Goal: Transaction & Acquisition: Book appointment/travel/reservation

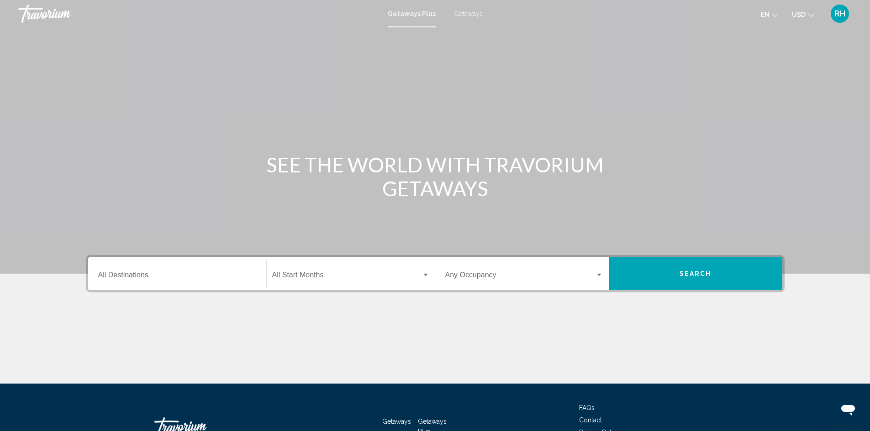
click at [122, 271] on div "Destination All Destinations" at bounding box center [177, 274] width 158 height 29
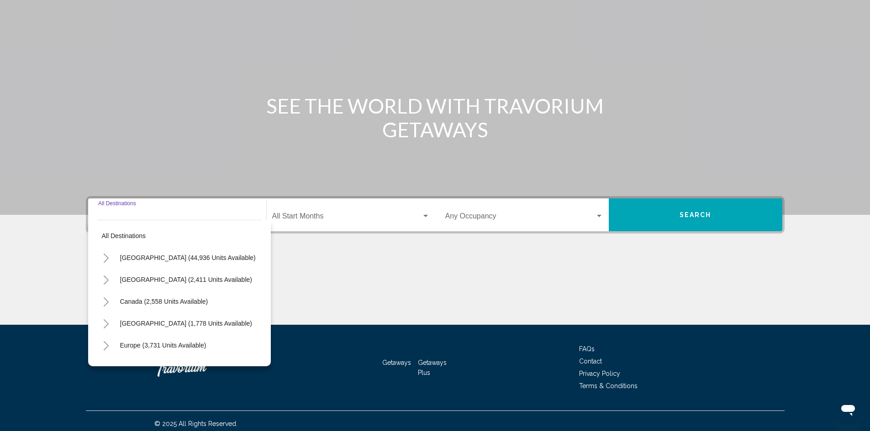
scroll to position [64, 0]
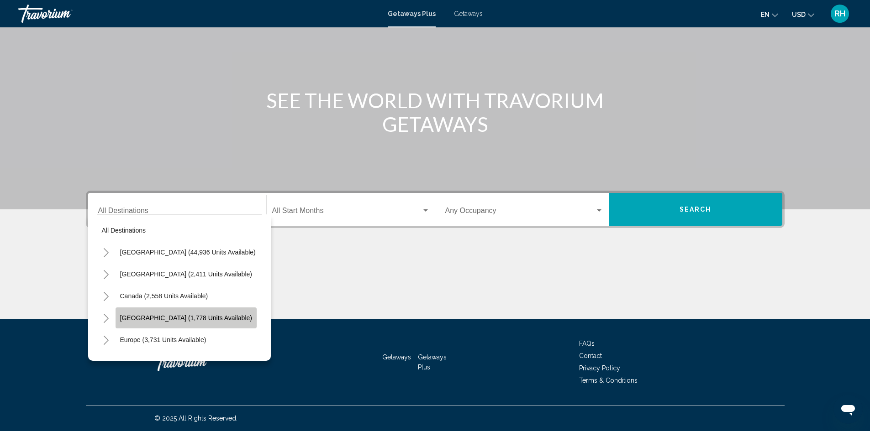
click at [142, 317] on span "Caribbean & Atlantic Islands (1,778 units available)" at bounding box center [186, 318] width 132 height 7
type input "**********"
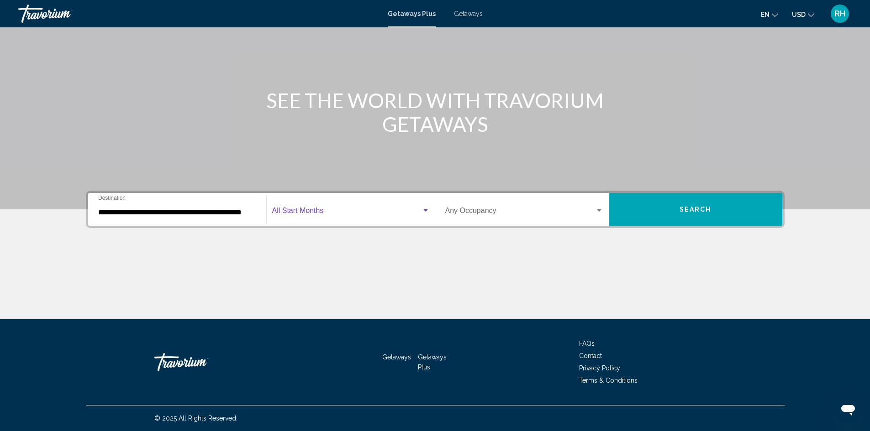
click at [353, 214] on span "Search widget" at bounding box center [346, 213] width 149 height 8
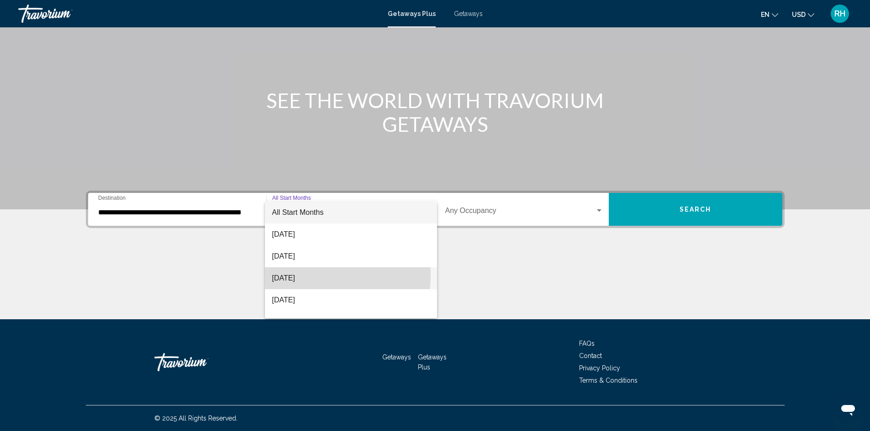
click at [308, 276] on span "October 2025" at bounding box center [351, 279] width 158 height 22
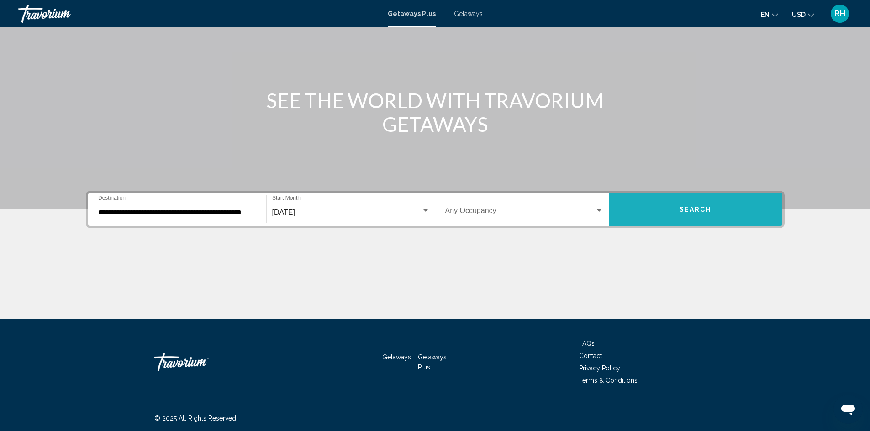
click at [662, 206] on button "Search" at bounding box center [695, 209] width 173 height 33
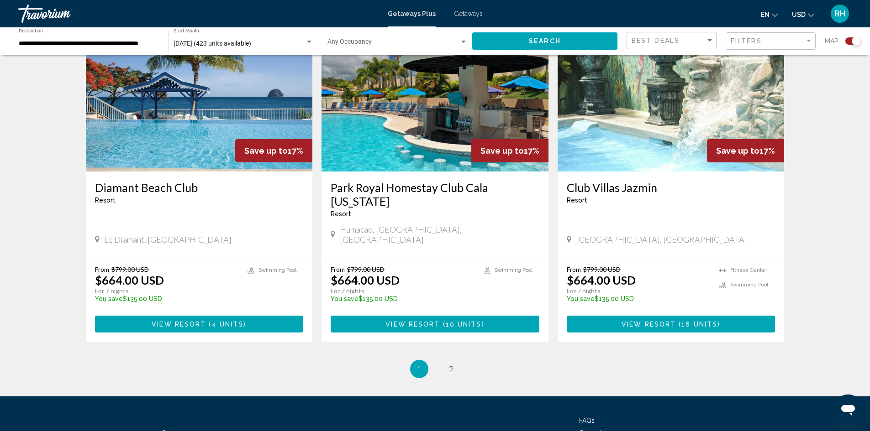
scroll to position [1354, 0]
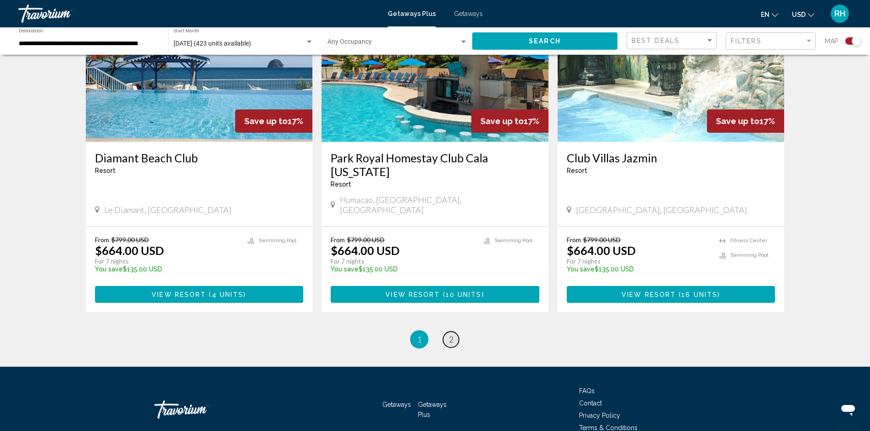
click at [447, 332] on link "page 2" at bounding box center [451, 340] width 16 height 16
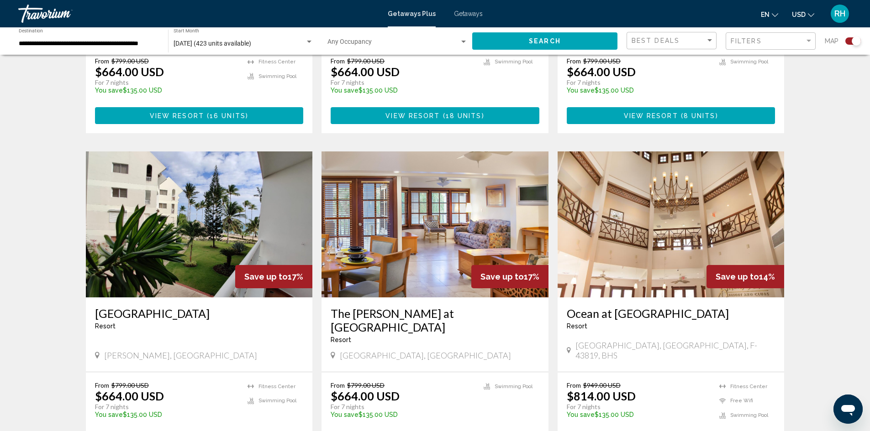
scroll to position [548, 0]
click at [462, 13] on span "Getaways" at bounding box center [468, 13] width 29 height 7
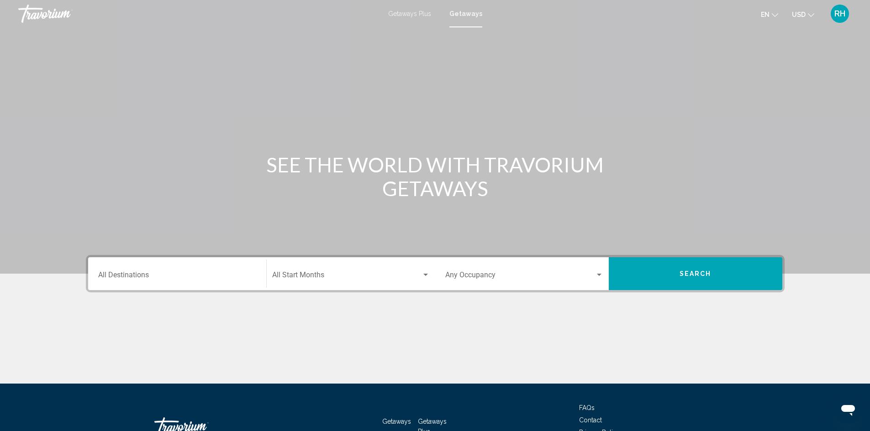
click at [178, 270] on div "Destination All Destinations" at bounding box center [177, 274] width 158 height 29
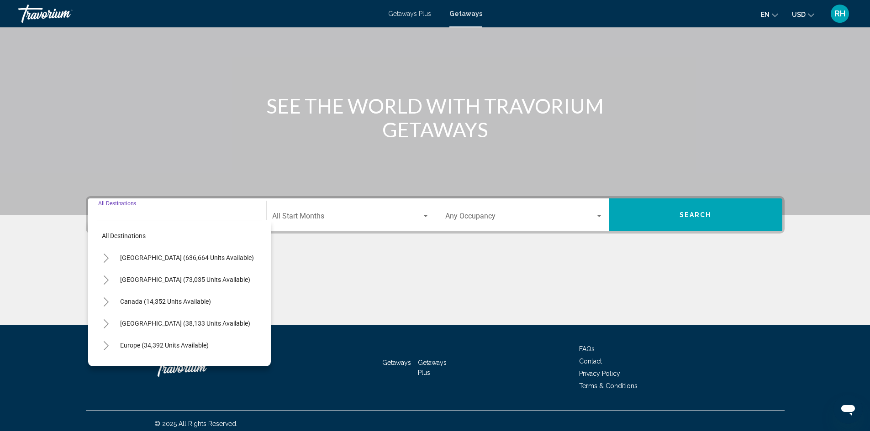
scroll to position [64, 0]
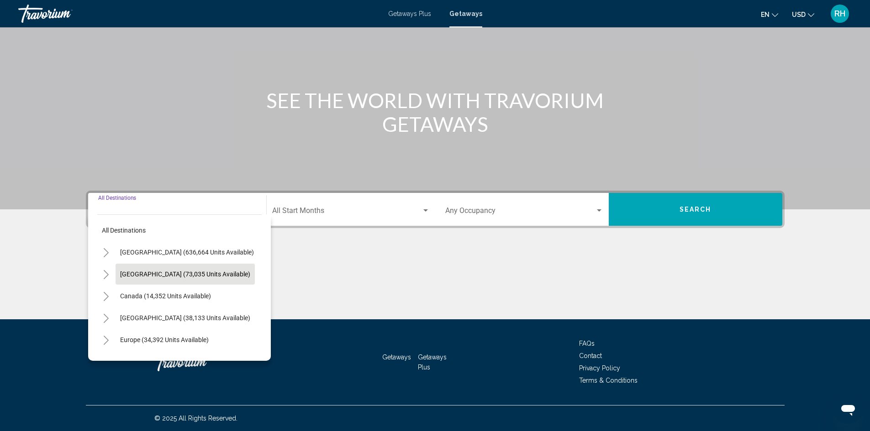
click at [166, 276] on span "Mexico (73,035 units available)" at bounding box center [185, 274] width 130 height 7
type input "**********"
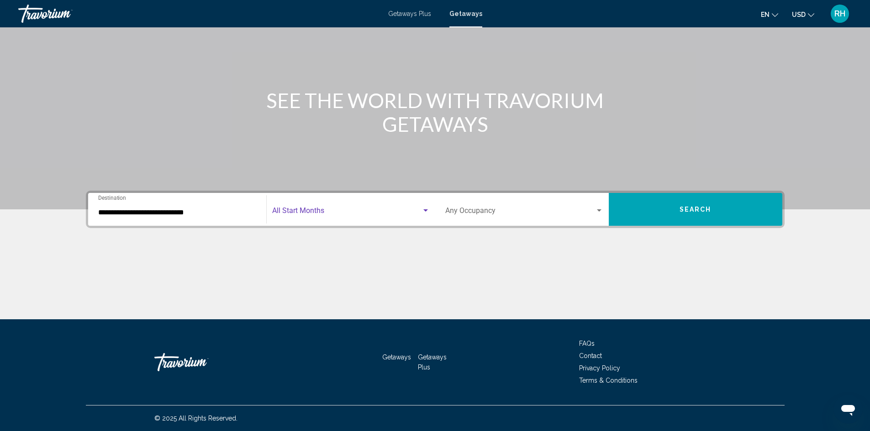
click at [388, 212] on span "Search widget" at bounding box center [346, 213] width 149 height 8
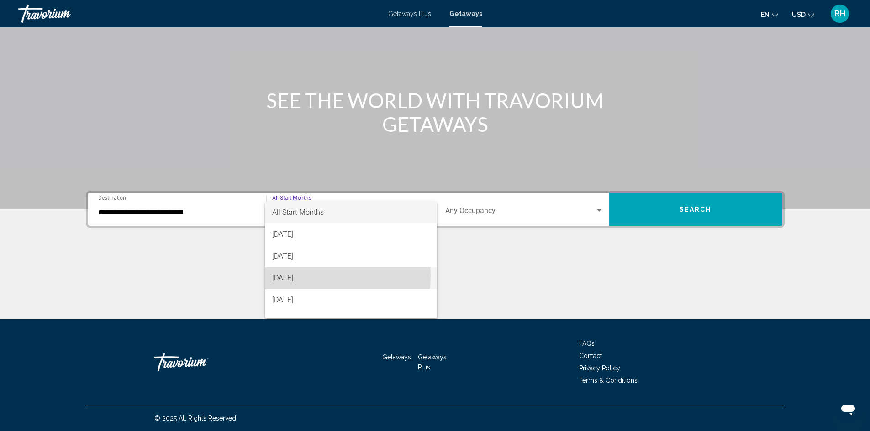
click at [296, 275] on span "October 2025" at bounding box center [351, 279] width 158 height 22
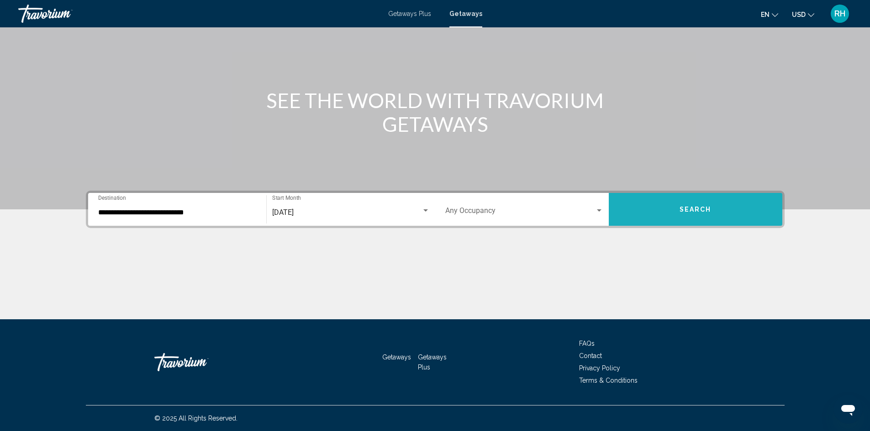
click at [652, 212] on button "Search" at bounding box center [695, 209] width 173 height 33
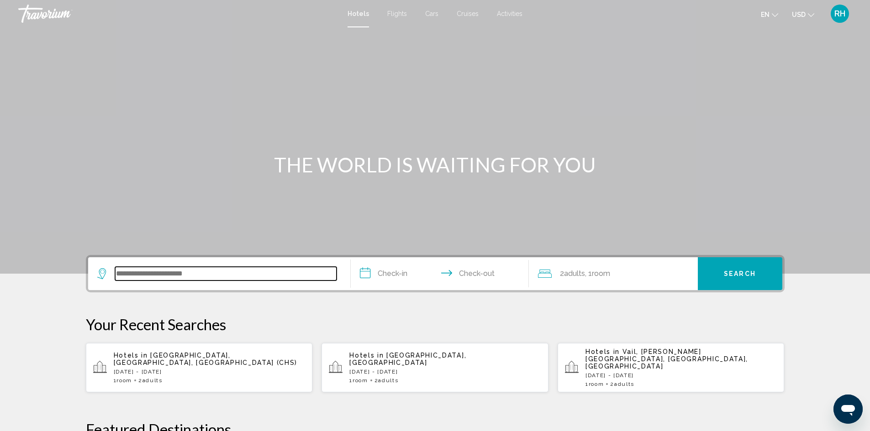
click at [157, 273] on input "Search widget" at bounding box center [225, 274] width 221 height 14
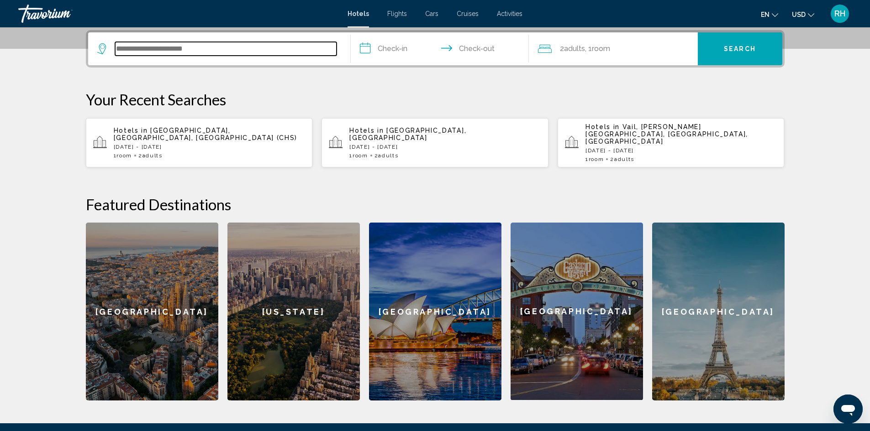
scroll to position [226, 0]
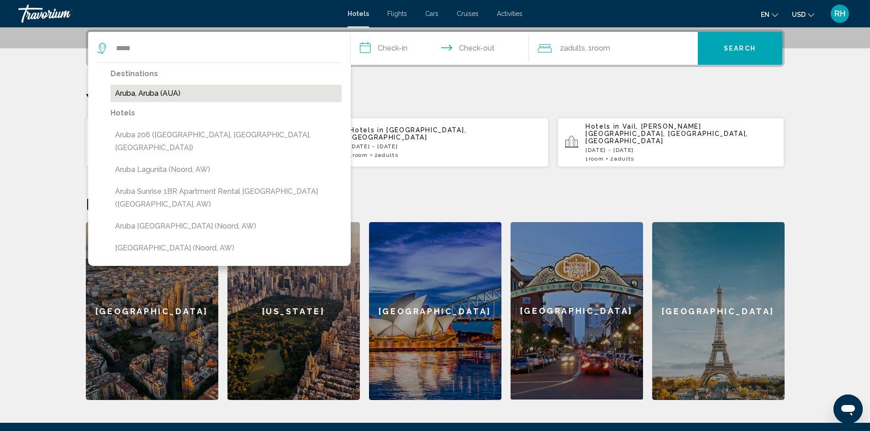
click at [131, 94] on button "Aruba, Aruba (AUA)" at bounding box center [225, 93] width 231 height 17
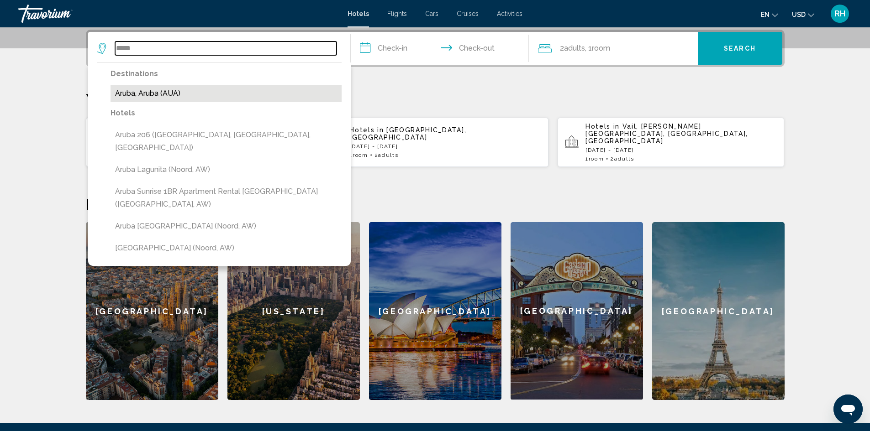
type input "**********"
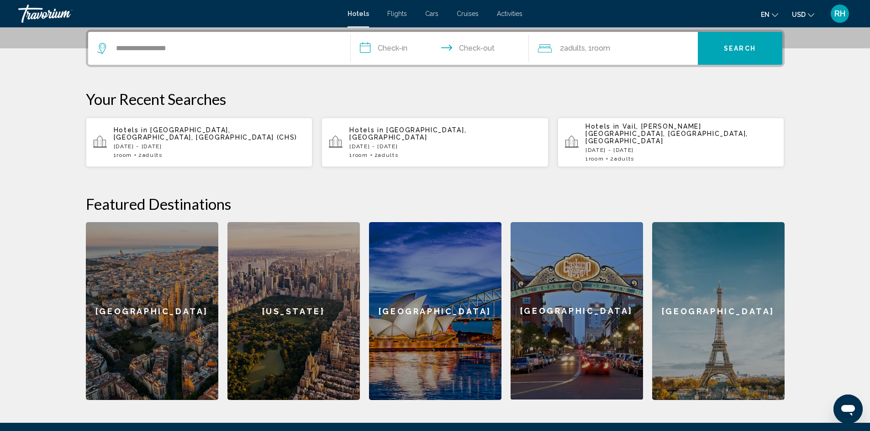
click at [402, 52] on input "**********" at bounding box center [442, 50] width 182 height 36
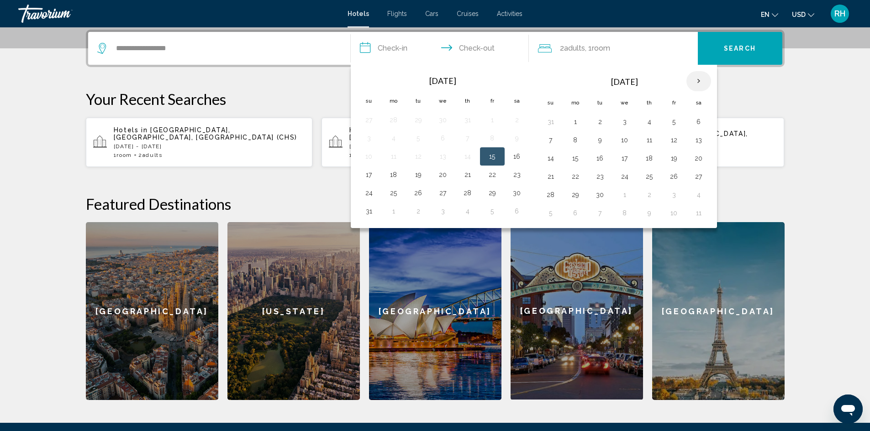
click at [699, 82] on th "Next month" at bounding box center [698, 81] width 25 height 20
click at [491, 140] on button "10" at bounding box center [492, 140] width 15 height 13
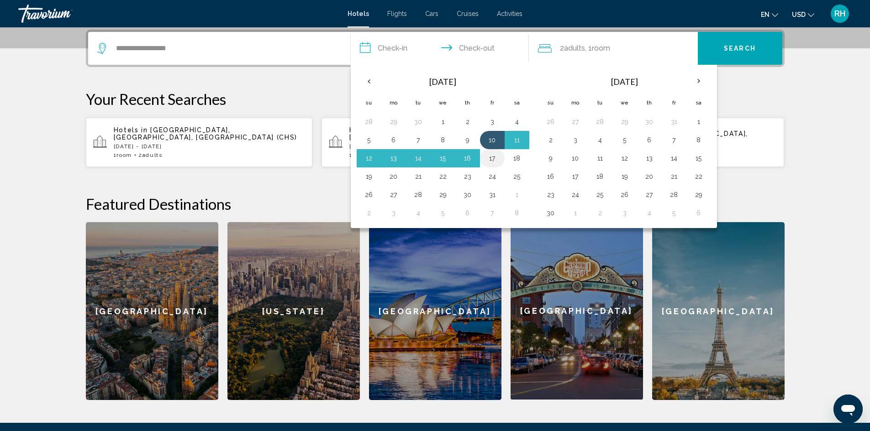
click at [490, 159] on button "17" at bounding box center [492, 158] width 15 height 13
type input "**********"
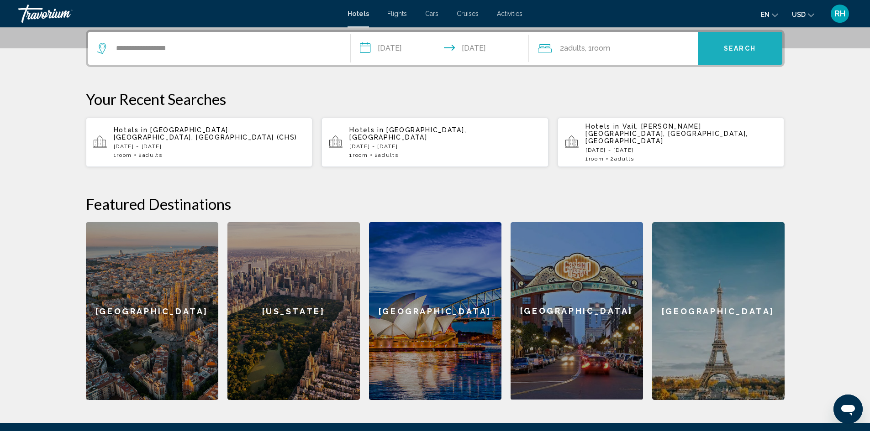
click at [750, 52] on span "Search" at bounding box center [740, 48] width 32 height 7
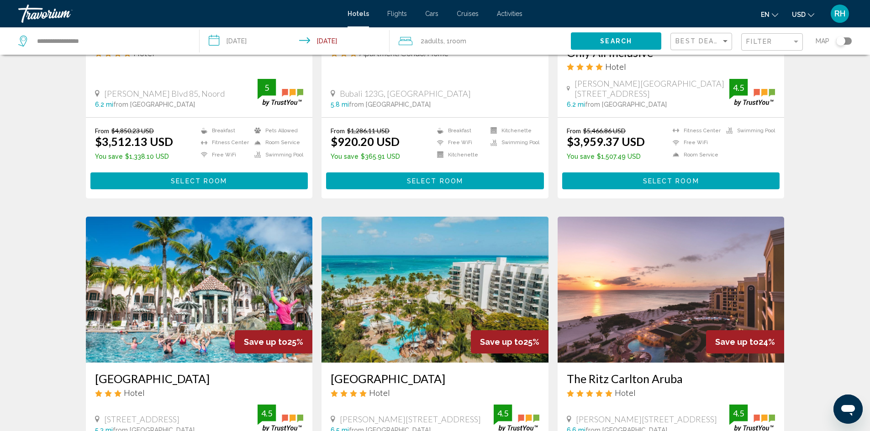
scroll to position [541, 0]
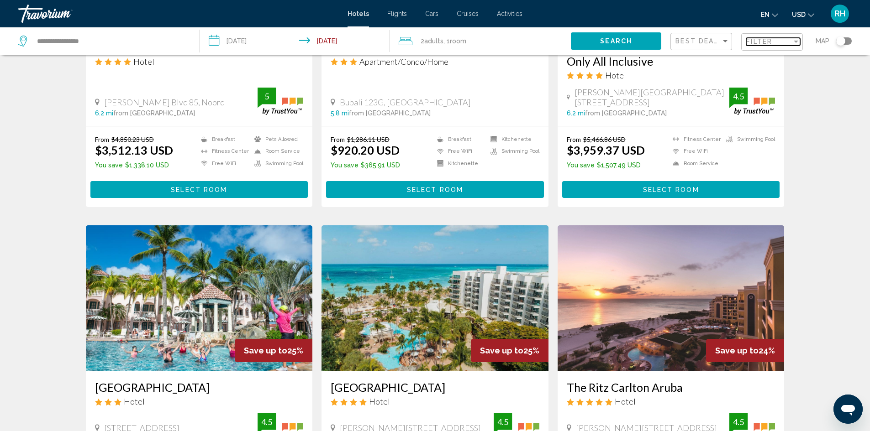
click at [773, 44] on div "Filter" at bounding box center [769, 41] width 46 height 7
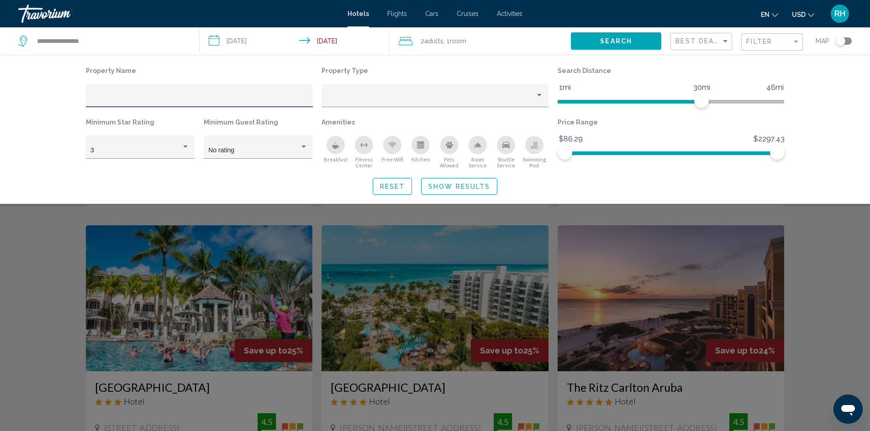
click at [616, 43] on span "Search" at bounding box center [616, 41] width 32 height 7
click at [841, 93] on div "Property Name Property Type Search Distance 1mi 46mi 30mi Minimum Star Rating 3…" at bounding box center [435, 129] width 870 height 149
click at [600, 44] on button "Search" at bounding box center [616, 40] width 90 height 17
click at [126, 97] on input "Hotel Filters" at bounding box center [198, 98] width 217 height 7
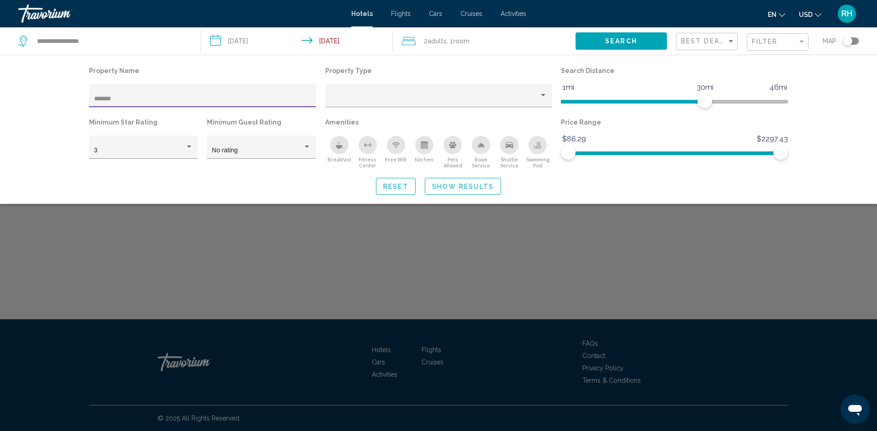
click at [616, 41] on span "Search" at bounding box center [621, 41] width 32 height 7
type input "***"
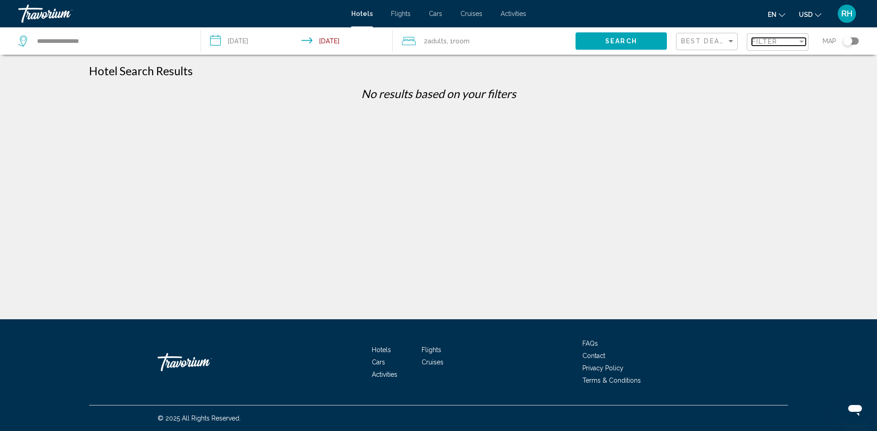
click at [762, 44] on span "Filter" at bounding box center [765, 41] width 26 height 7
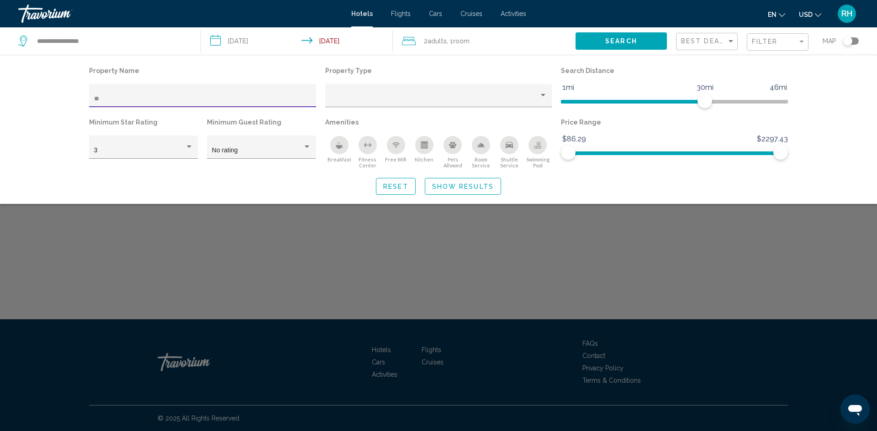
type input "*"
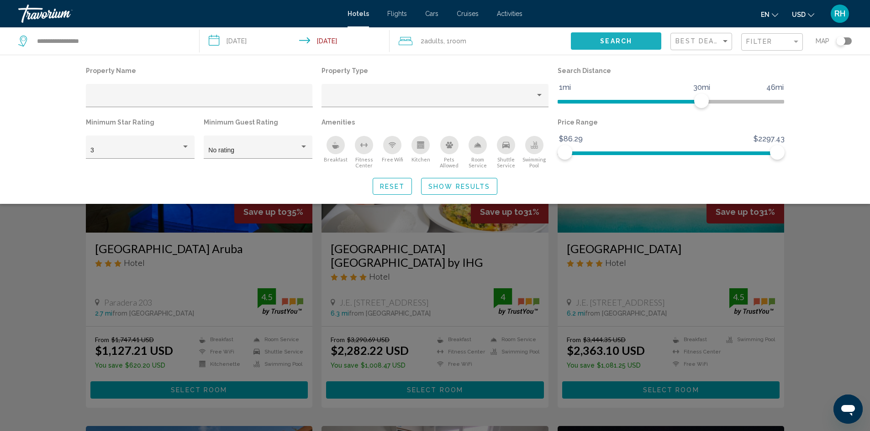
click at [611, 41] on span "Search" at bounding box center [616, 41] width 32 height 7
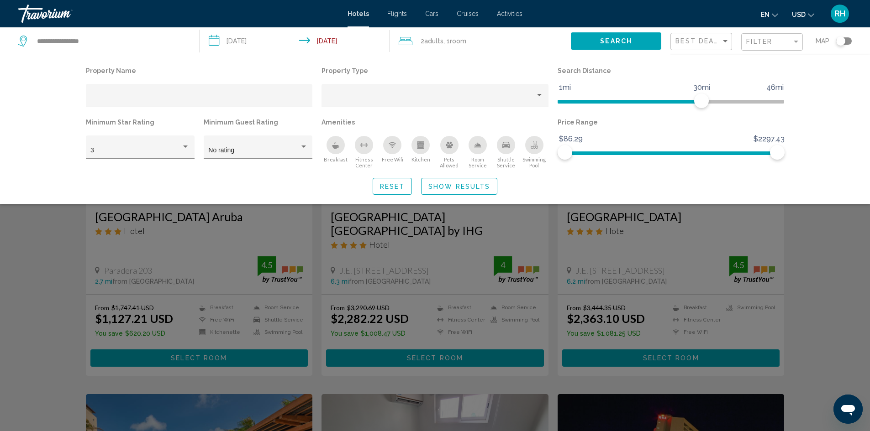
scroll to position [46, 0]
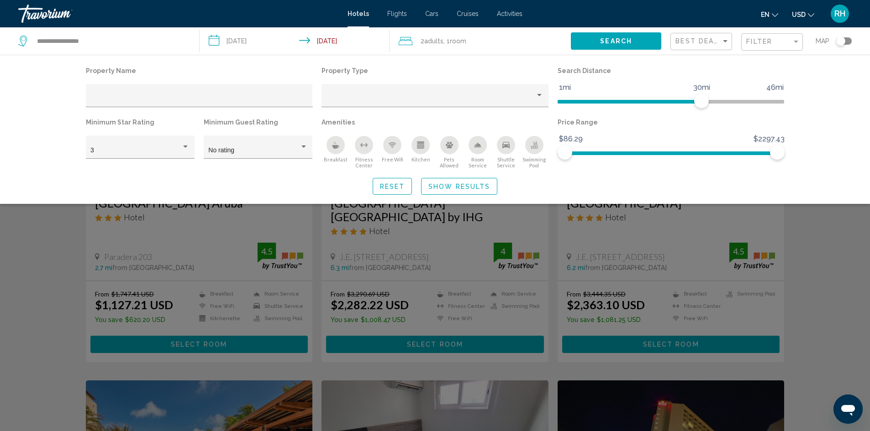
click at [844, 242] on div "Search widget" at bounding box center [435, 284] width 870 height 294
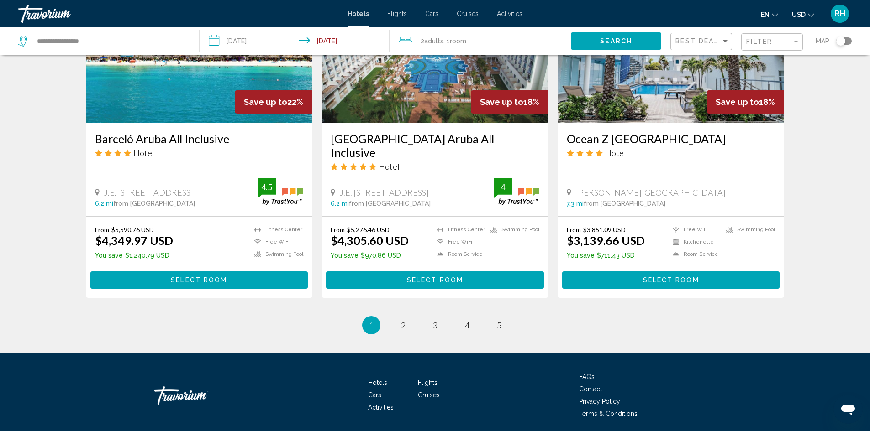
scroll to position [1135, 0]
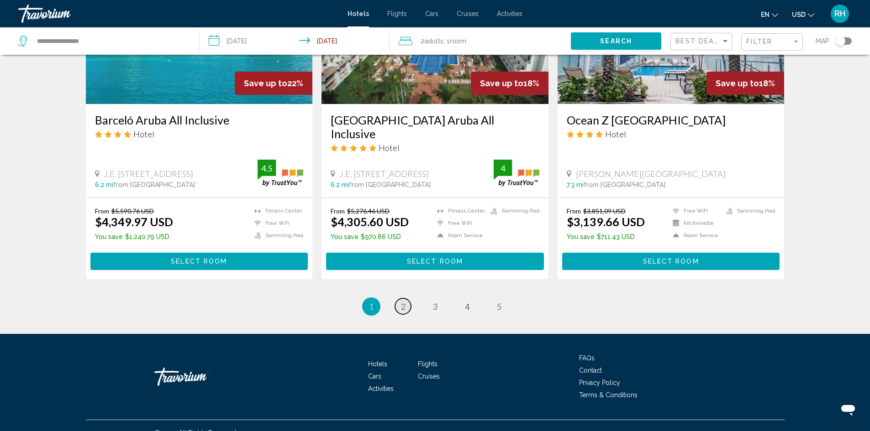
click at [402, 302] on span "2" at bounding box center [403, 307] width 5 height 10
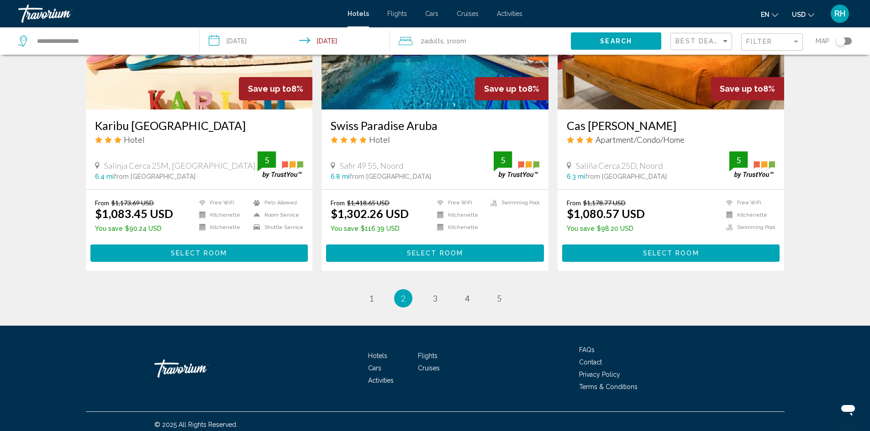
scroll to position [1107, 0]
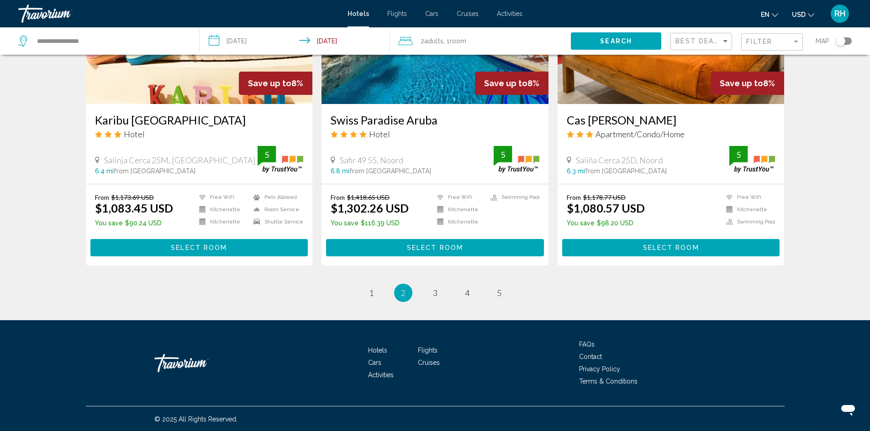
click at [401, 293] on span "2" at bounding box center [403, 293] width 5 height 10
click at [432, 291] on link "page 3" at bounding box center [435, 293] width 16 height 16
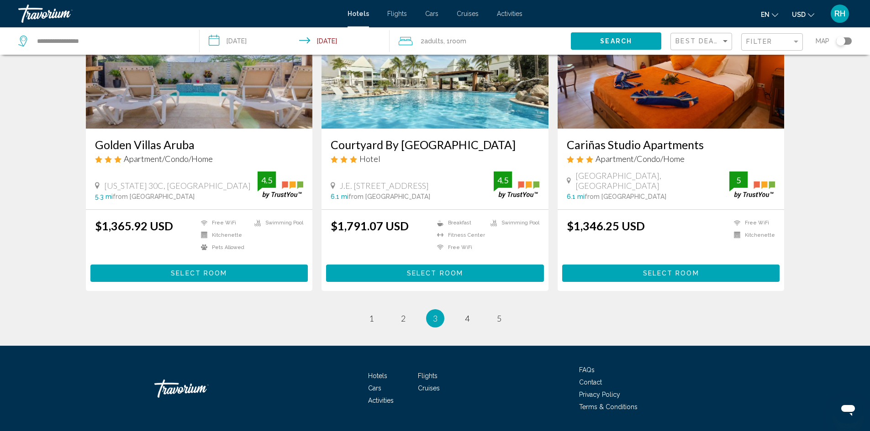
scroll to position [1096, 0]
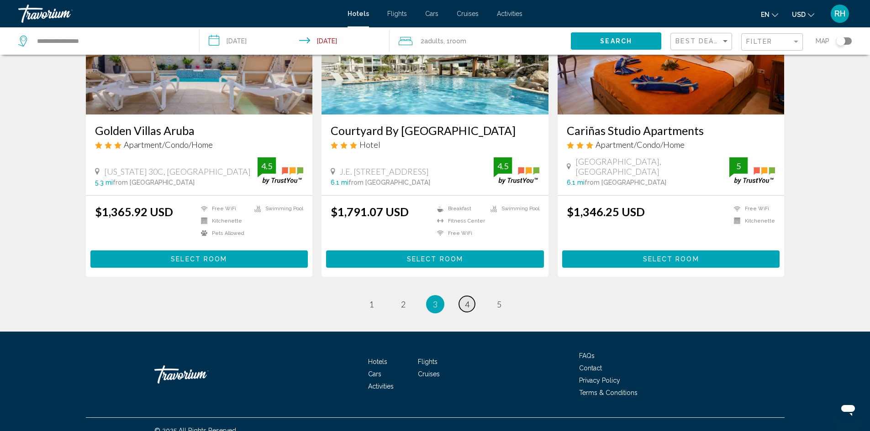
click at [467, 303] on span "4" at bounding box center [467, 305] width 5 height 10
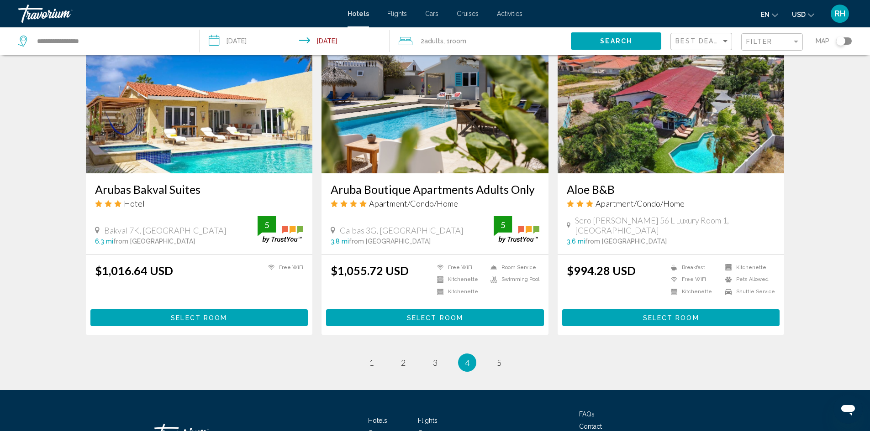
scroll to position [1096, 0]
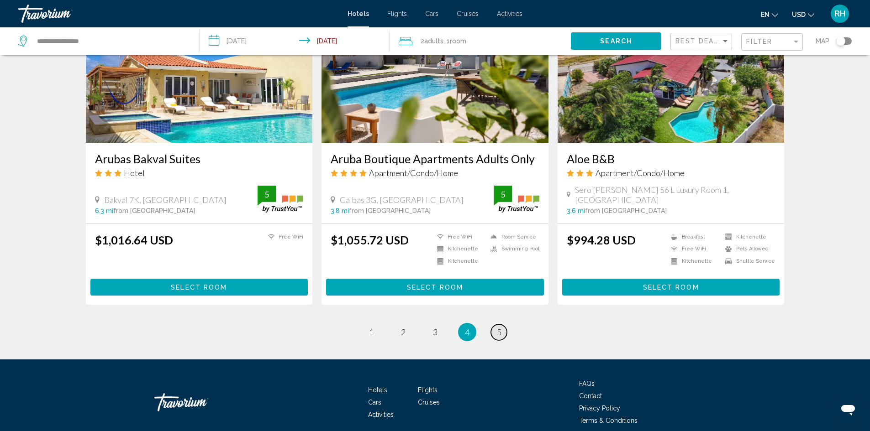
click at [497, 327] on span "5" at bounding box center [499, 332] width 5 height 10
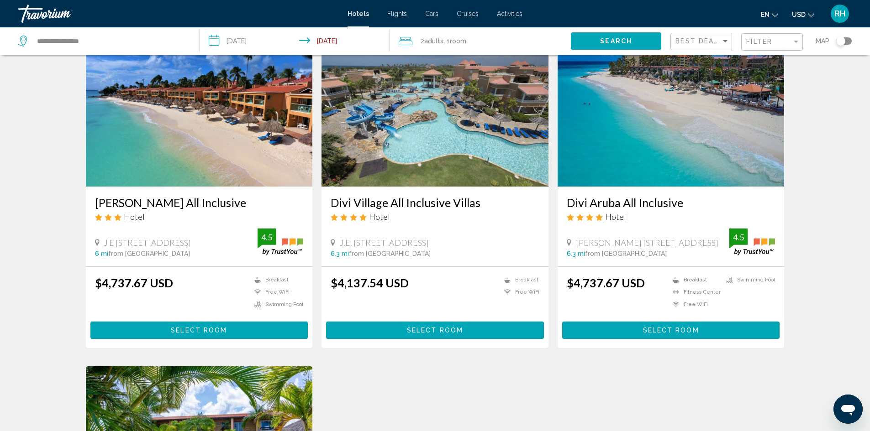
scroll to position [46, 0]
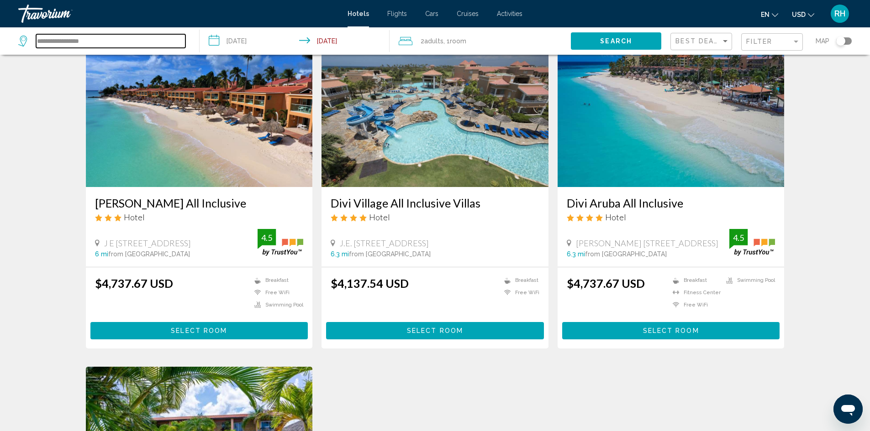
click at [96, 41] on input "**********" at bounding box center [110, 41] width 149 height 14
type input "*"
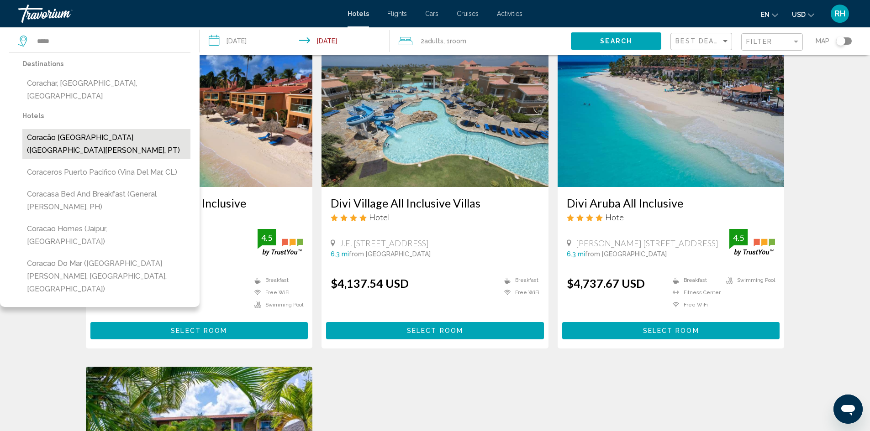
click at [45, 129] on button "Coracão [GEOGRAPHIC_DATA] ([GEOGRAPHIC_DATA][PERSON_NAME], PT)" at bounding box center [106, 144] width 168 height 30
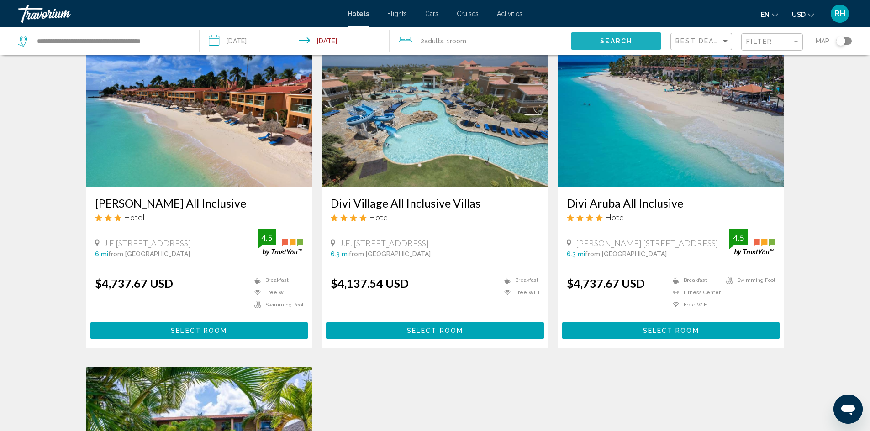
click at [594, 38] on button "Search" at bounding box center [616, 40] width 90 height 17
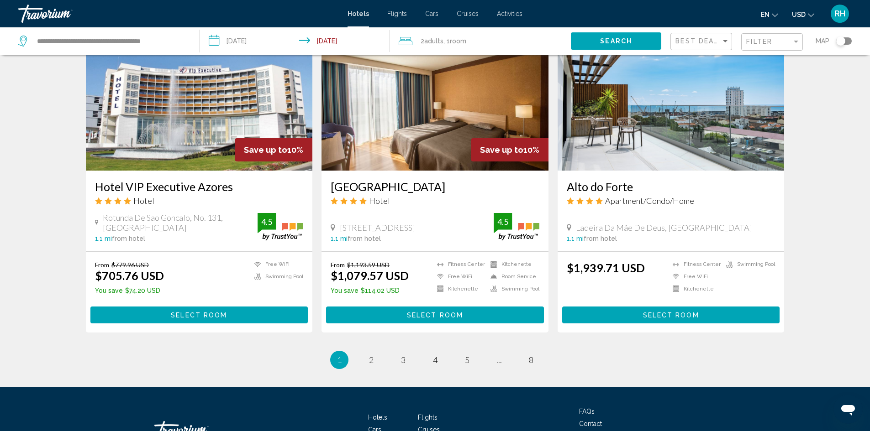
scroll to position [1122, 0]
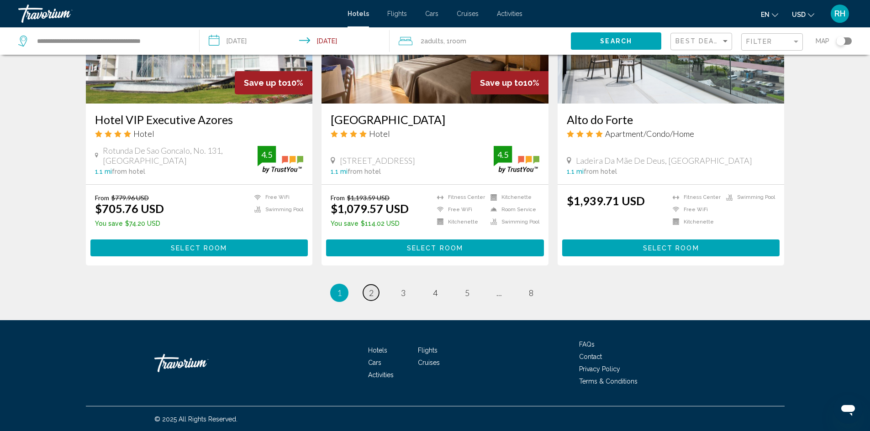
click at [370, 290] on span "2" at bounding box center [371, 293] width 5 height 10
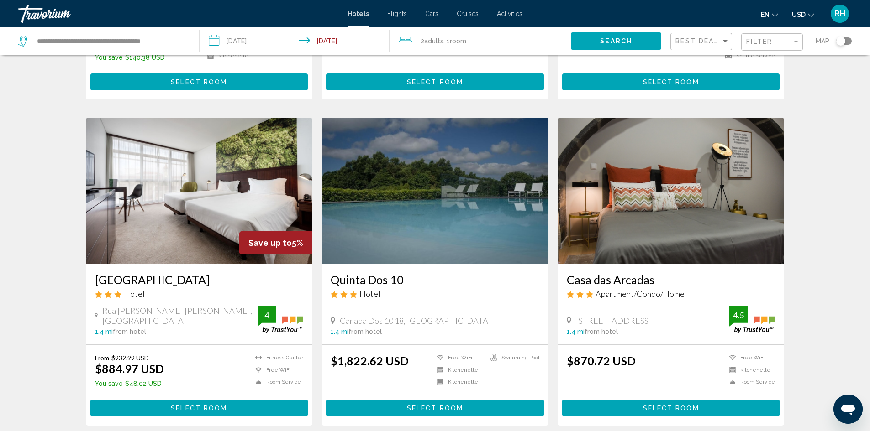
scroll to position [1004, 0]
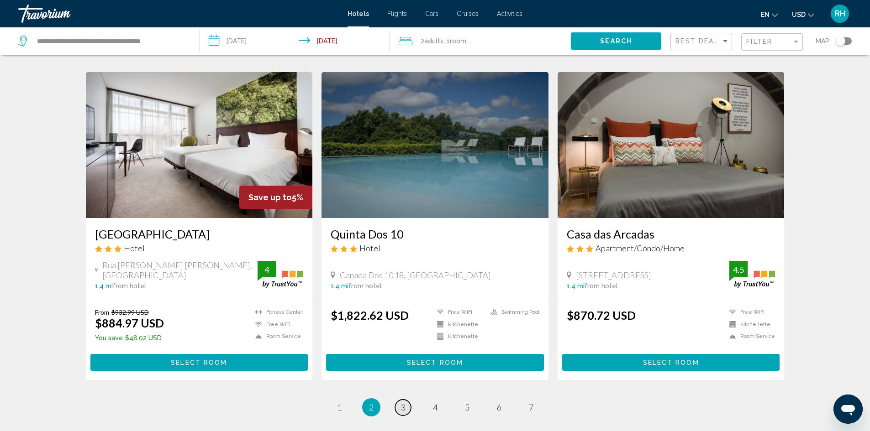
click at [405, 403] on span "3" at bounding box center [403, 408] width 5 height 10
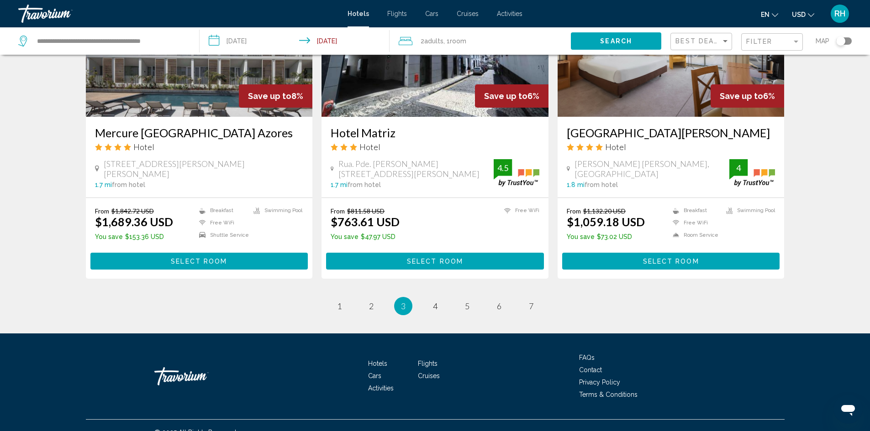
scroll to position [1096, 0]
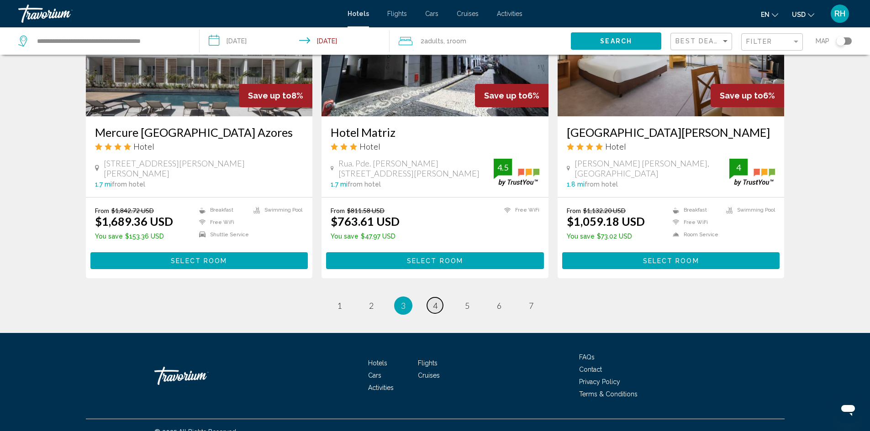
click at [435, 301] on span "4" at bounding box center [435, 306] width 5 height 10
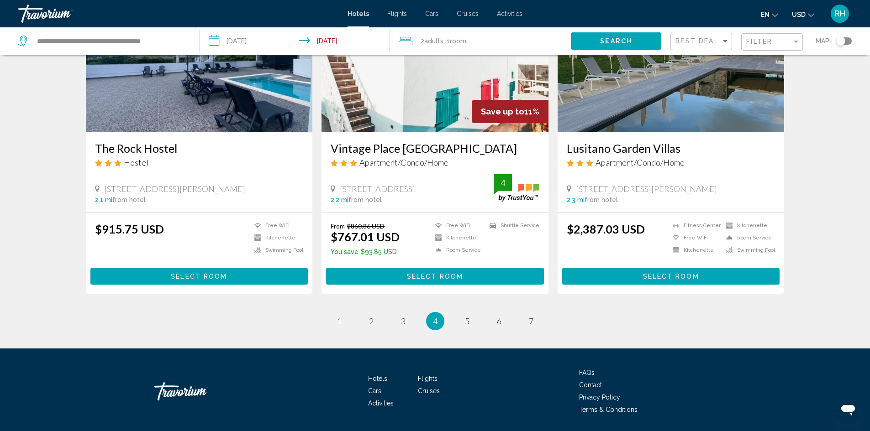
scroll to position [1122, 0]
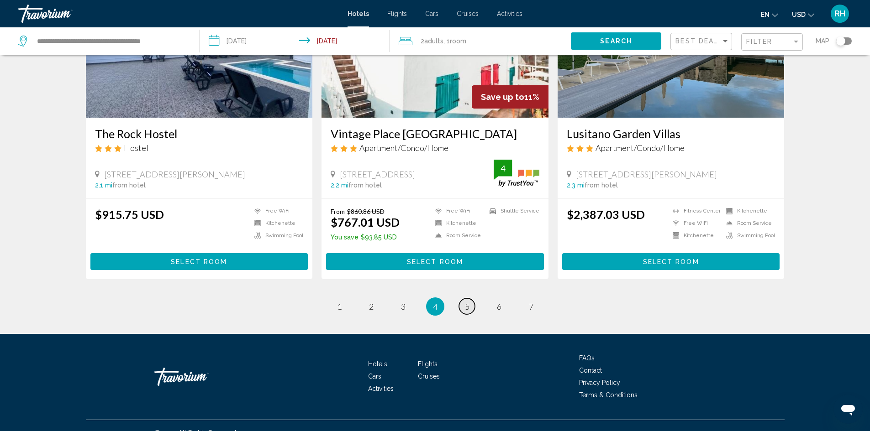
click at [466, 302] on span "5" at bounding box center [467, 307] width 5 height 10
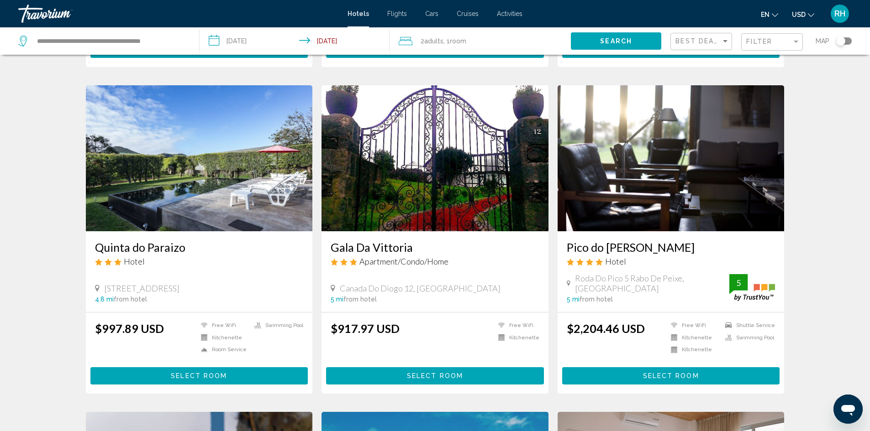
scroll to position [685, 0]
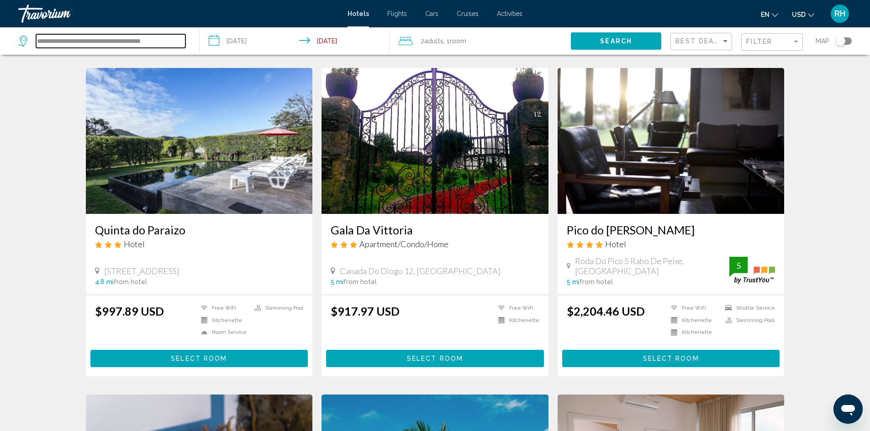
click at [122, 39] on input "**********" at bounding box center [110, 41] width 149 height 14
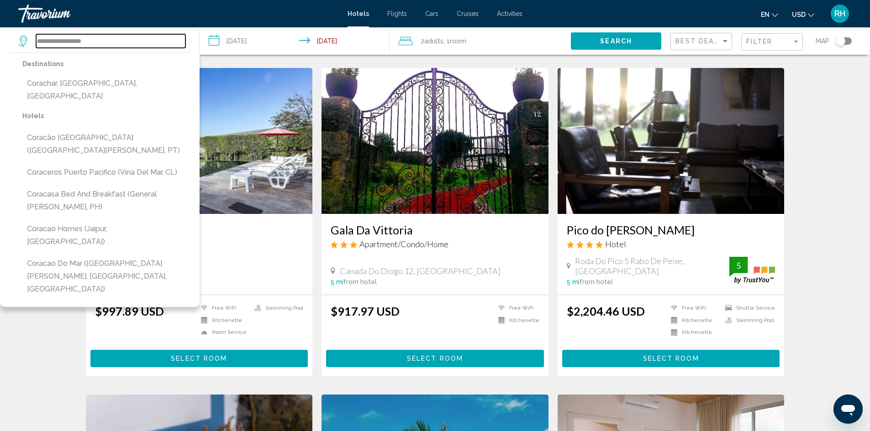
click at [122, 39] on input "**********" at bounding box center [110, 41] width 149 height 14
type input "*"
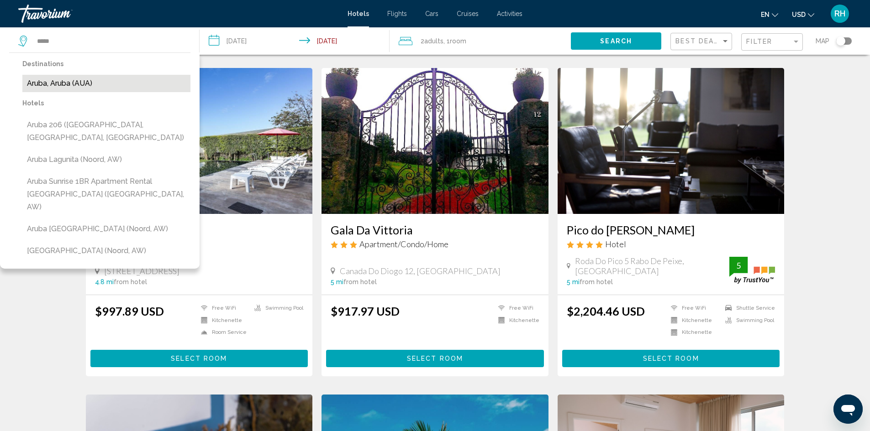
click at [53, 84] on button "Aruba, Aruba (AUA)" at bounding box center [106, 83] width 168 height 17
type input "**********"
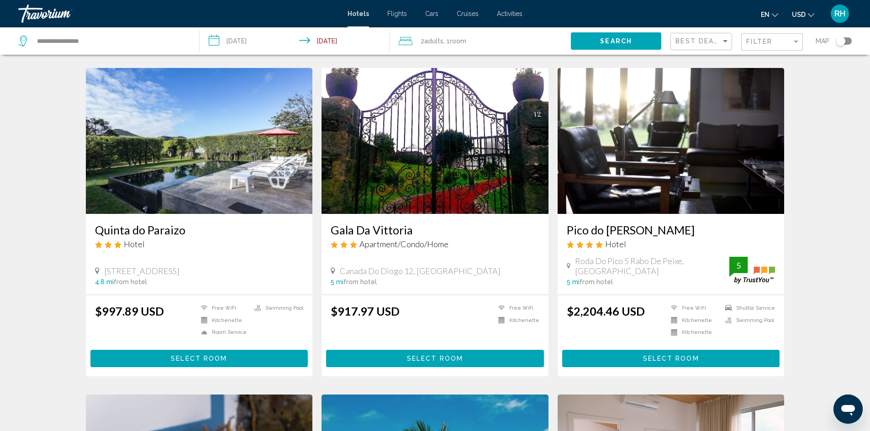
click at [607, 43] on span "Search" at bounding box center [616, 41] width 32 height 7
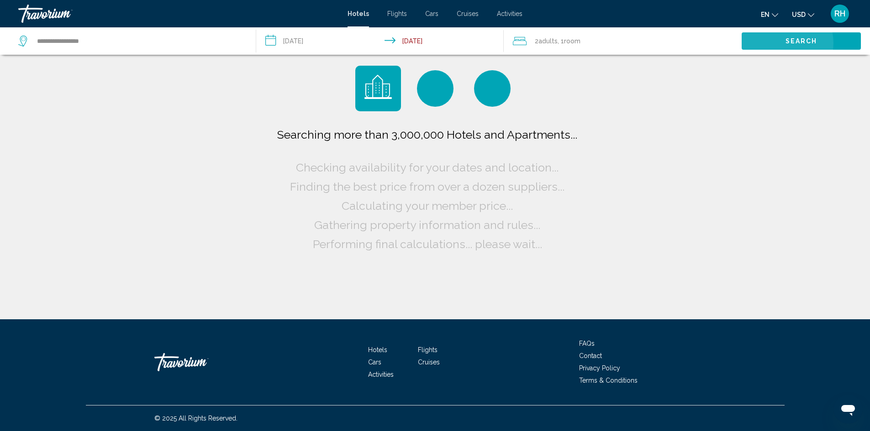
scroll to position [0, 0]
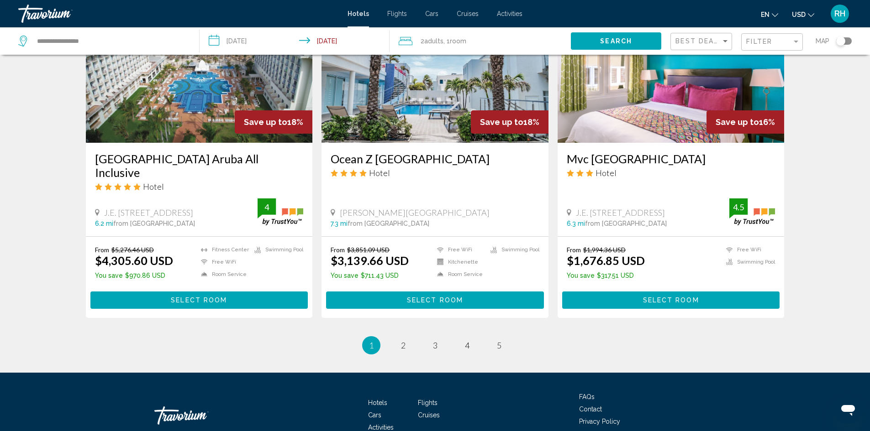
scroll to position [1135, 0]
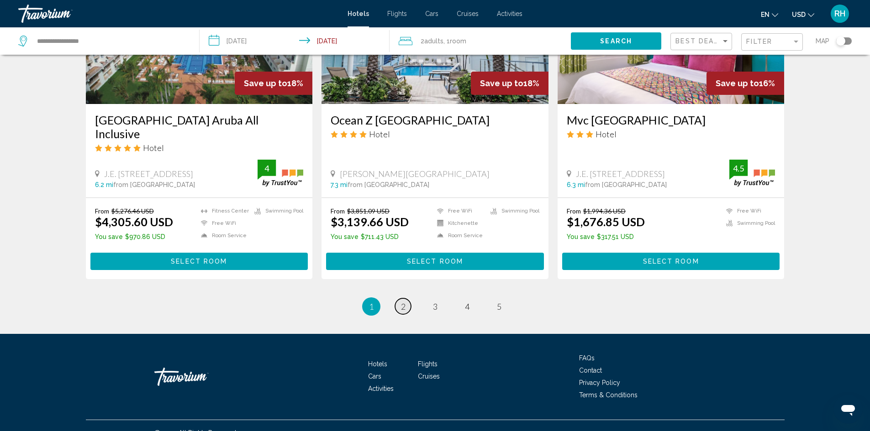
click at [404, 302] on span "2" at bounding box center [403, 307] width 5 height 10
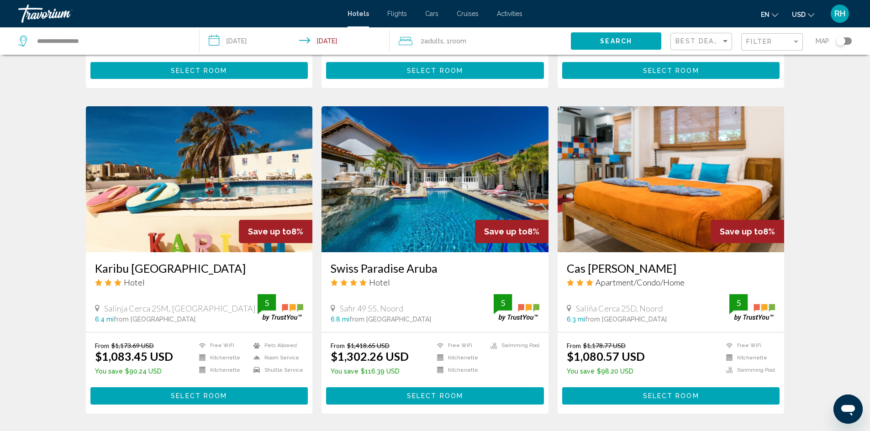
scroll to position [1004, 0]
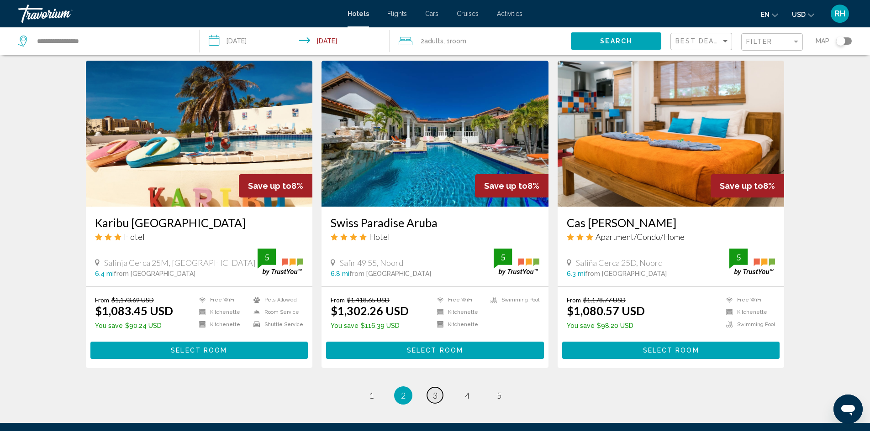
click at [438, 394] on link "page 3" at bounding box center [435, 396] width 16 height 16
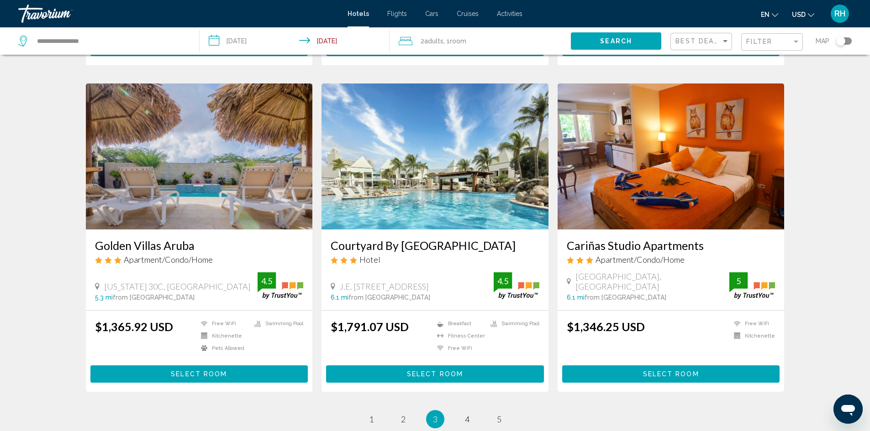
scroll to position [1004, 0]
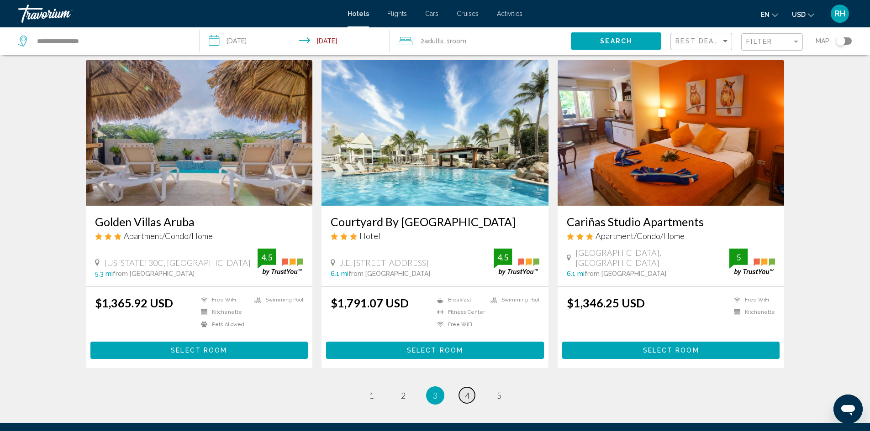
click at [464, 395] on link "page 4" at bounding box center [467, 396] width 16 height 16
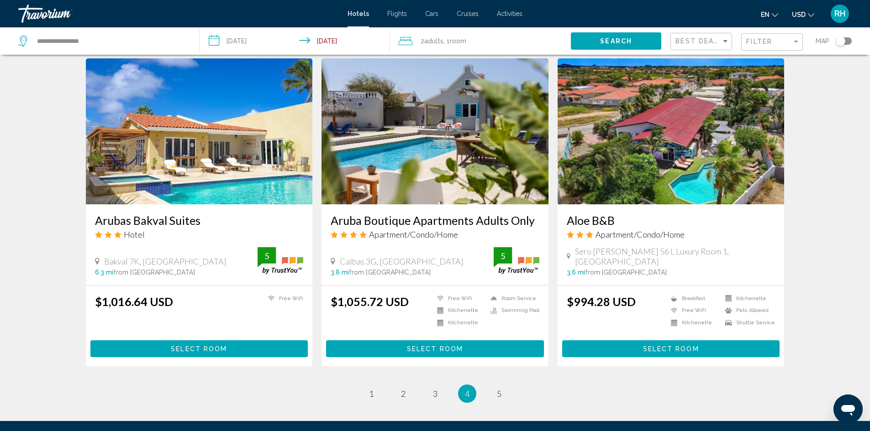
scroll to position [1050, 0]
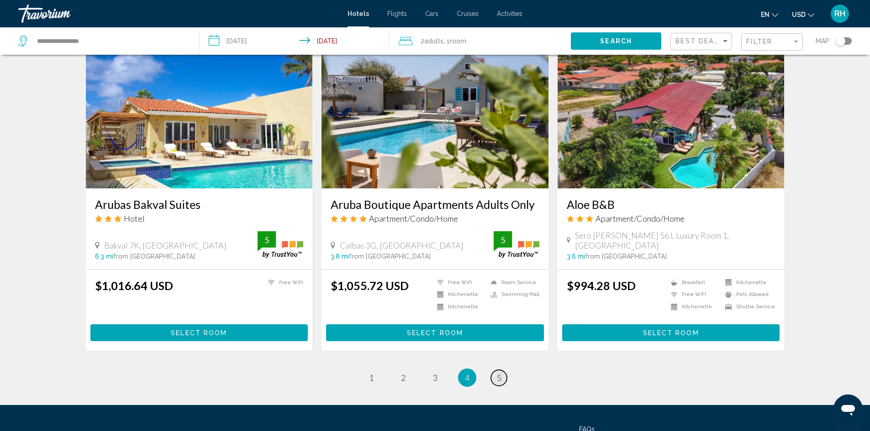
click at [497, 373] on span "5" at bounding box center [499, 378] width 5 height 10
